Goal: Task Accomplishment & Management: Use online tool/utility

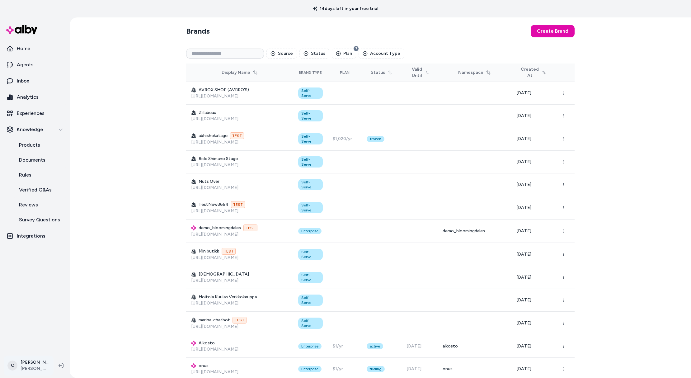
click at [31, 369] on html "14 days left in your free trial Home Agents Inbox Analytics Experiences Knowled…" at bounding box center [345, 189] width 691 height 378
click at [40, 279] on span "Shortcuts" at bounding box center [33, 276] width 21 height 6
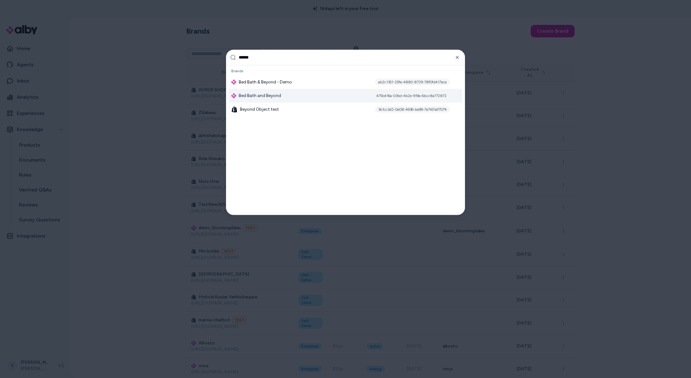
type input "******"
click at [277, 97] on span "Bed Bath and Beyond" at bounding box center [260, 95] width 42 height 6
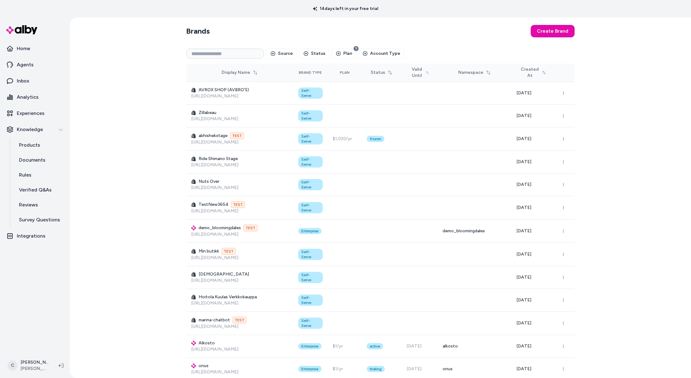
click at [94, 148] on div "Brands Create Brand Source Status Plan Account Type Display Name Brand Type Pla…" at bounding box center [380, 197] width 621 height 360
click at [48, 162] on link "Documents" at bounding box center [40, 160] width 54 height 15
click at [38, 161] on p "Documents" at bounding box center [32, 159] width 26 height 7
click at [206, 53] on input at bounding box center [225, 54] width 78 height 10
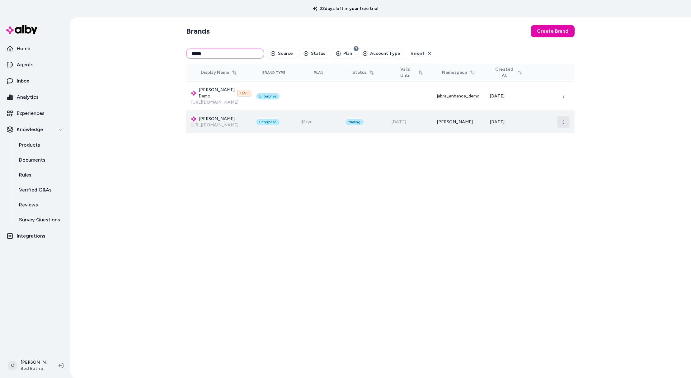
type input "*****"
click at [565, 124] on button "button" at bounding box center [563, 122] width 12 height 12
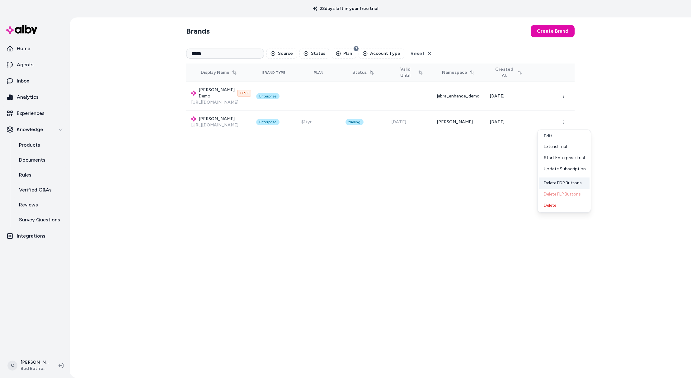
click at [560, 179] on div "Delete PDP Buttons" at bounding box center [564, 182] width 51 height 11
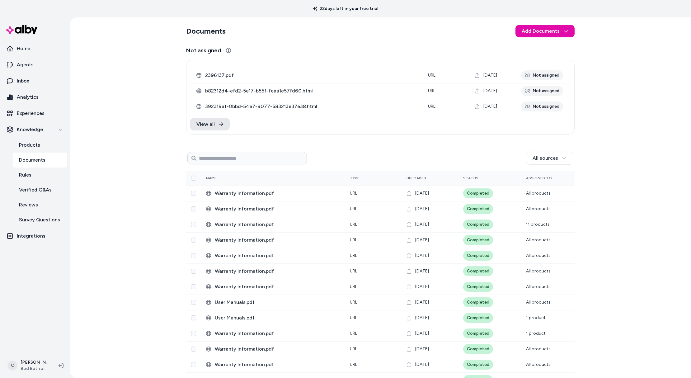
click at [333, 228] on td "Warranty Information.pdf" at bounding box center [273, 225] width 144 height 16
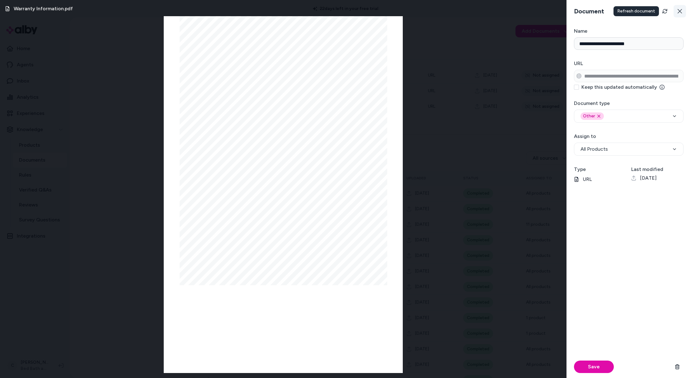
click at [679, 13] on icon at bounding box center [679, 11] width 5 height 5
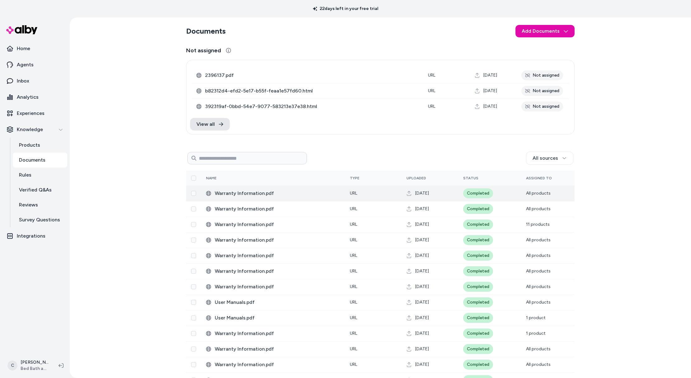
drag, startPoint x: 437, startPoint y: 195, endPoint x: 413, endPoint y: 193, distance: 24.4
click at [413, 193] on div "[DATE]" at bounding box center [430, 193] width 47 height 6
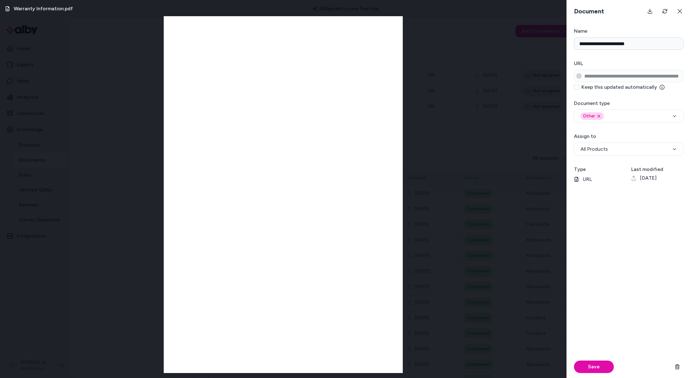
click at [118, 250] on div "Warranty Information.pdf" at bounding box center [283, 189] width 567 height 378
click at [682, 9] on icon at bounding box center [679, 11] width 5 height 5
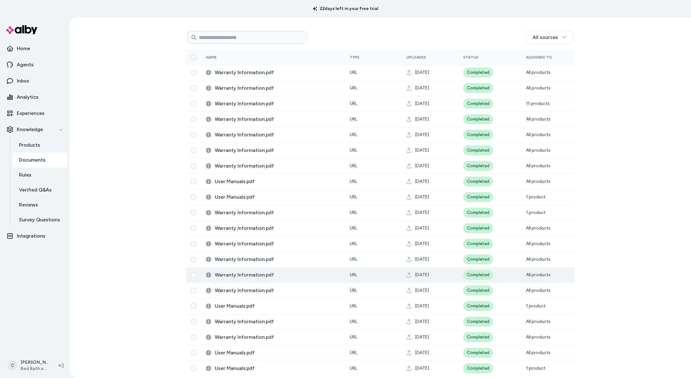
scroll to position [124, 0]
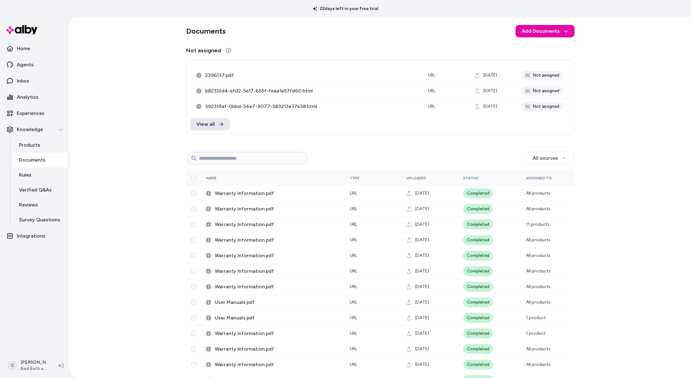
scroll to position [124, 0]
